Goal: Communication & Community: Ask a question

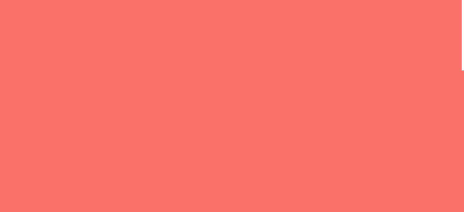
select select "General enquiry"
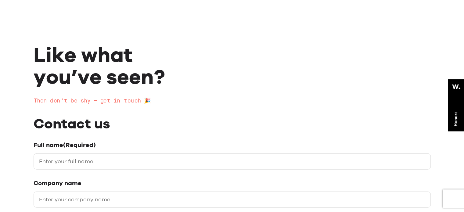
scroll to position [109, 0]
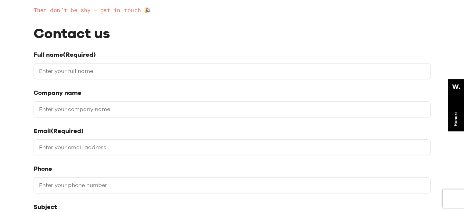
click at [73, 70] on input "Full name (Required)" at bounding box center [232, 71] width 397 height 16
type input "[PERSON_NAME]"
type input "08423307708"
click at [61, 109] on input "Company name" at bounding box center [232, 109] width 397 height 16
type input "Individual"
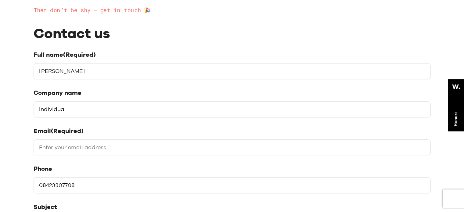
drag, startPoint x: 80, startPoint y: 148, endPoint x: 128, endPoint y: 169, distance: 52.2
type input "[EMAIL_ADDRESS][DOMAIN_NAME]"
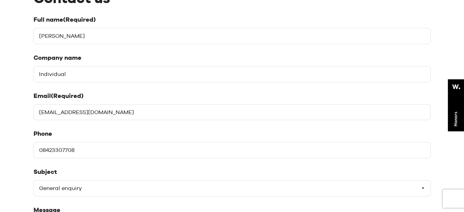
scroll to position [202, 0]
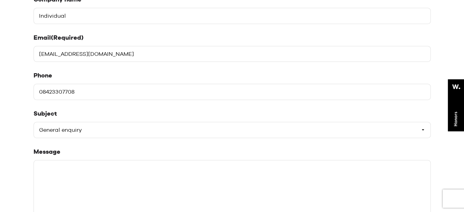
click at [73, 132] on select "Please select a subject General enquiry Start a project Support" at bounding box center [232, 130] width 397 height 16
click at [34, 122] on select "Please select a subject General enquiry Start a project Support" at bounding box center [232, 130] width 397 height 16
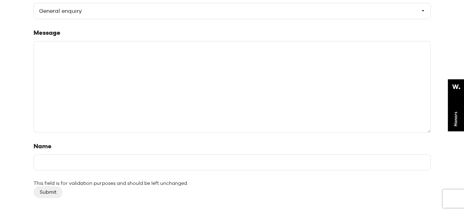
scroll to position [322, 0]
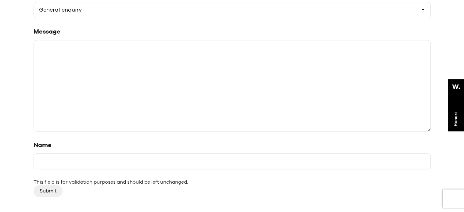
click at [106, 64] on textarea "Message" at bounding box center [232, 85] width 397 height 91
paste textarea "DearTeam, I’m Nitin Sharma and greatly appreciate the outstanding work you are …"
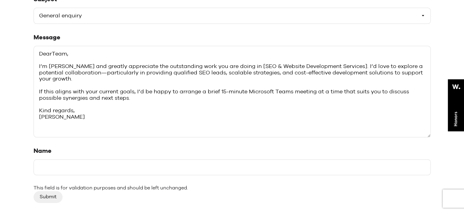
scroll to position [316, 0]
click at [51, 55] on textarea "DearTeam, I’m Nitin Sharma and greatly appreciate the outstanding work you are …" at bounding box center [232, 91] width 397 height 91
click at [56, 52] on textarea "Dear Team, I’m Nitin Sharma and greatly appreciate the outstanding work you are…" at bounding box center [232, 91] width 397 height 91
paste textarea "think3"
click at [54, 53] on textarea "Dear think3 team, I’m Nitin Sharma and greatly appreciate the outstanding work …" at bounding box center [232, 91] width 397 height 91
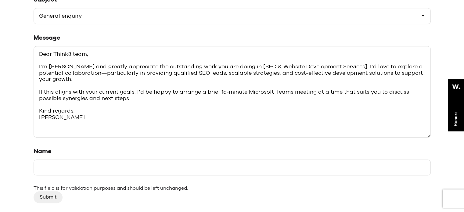
type textarea "Dear Think3 team, I’m [PERSON_NAME] and greatly appreciate the outstanding work…"
click at [90, 167] on input "Name" at bounding box center [232, 167] width 397 height 16
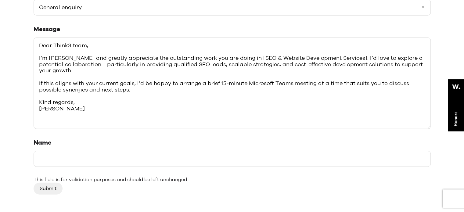
scroll to position [329, 0]
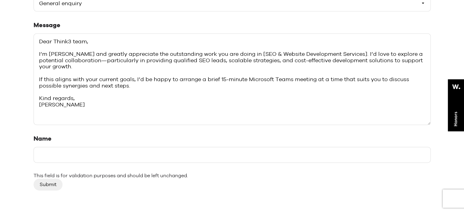
click at [68, 155] on input "Name" at bounding box center [232, 155] width 397 height 16
type input "[PERSON_NAME]"
click at [49, 181] on input "Submit" at bounding box center [48, 185] width 29 height 12
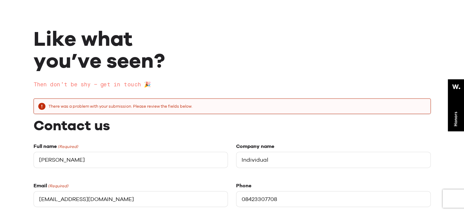
scroll to position [74, 0]
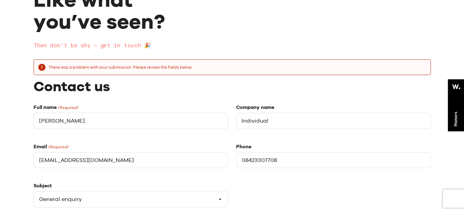
click at [121, 150] on div "Email (Required) [EMAIL_ADDRESS][DOMAIN_NAME]" at bounding box center [131, 160] width 195 height 34
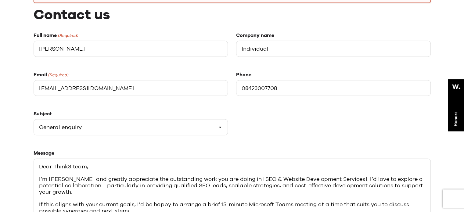
scroll to position [148, 0]
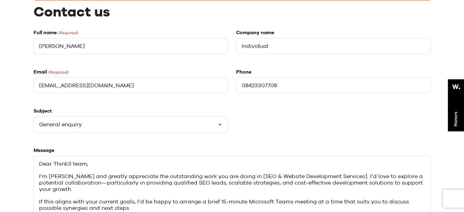
click at [134, 86] on input "[EMAIL_ADDRESS][DOMAIN_NAME]" at bounding box center [131, 85] width 195 height 16
click at [70, 45] on input "[PERSON_NAME]" at bounding box center [131, 46] width 195 height 16
click at [87, 49] on input "[PERSON_NAME]" at bounding box center [131, 46] width 195 height 16
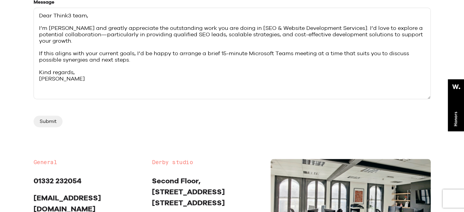
click at [49, 119] on input "Submit" at bounding box center [48, 122] width 29 height 12
